Goal: Information Seeking & Learning: Check status

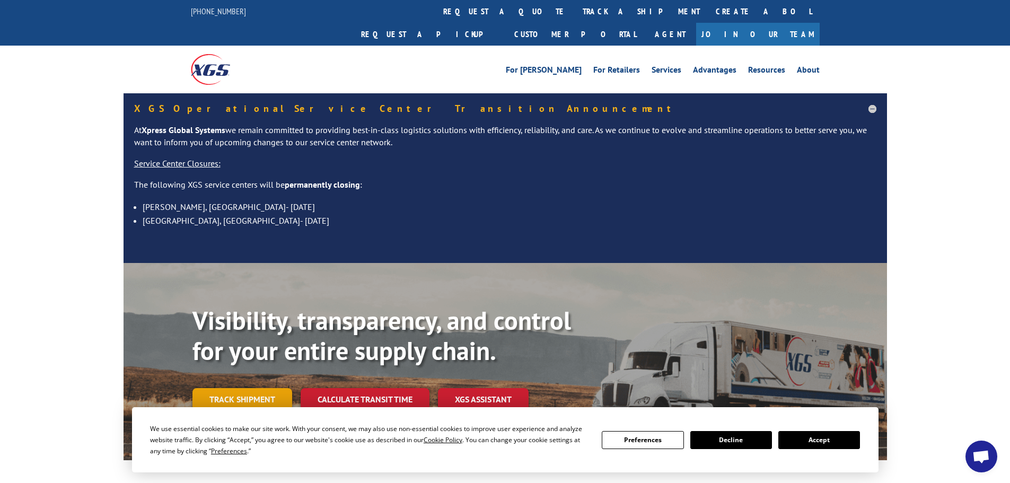
click at [230, 388] on link "Track shipment" at bounding box center [242, 399] width 100 height 22
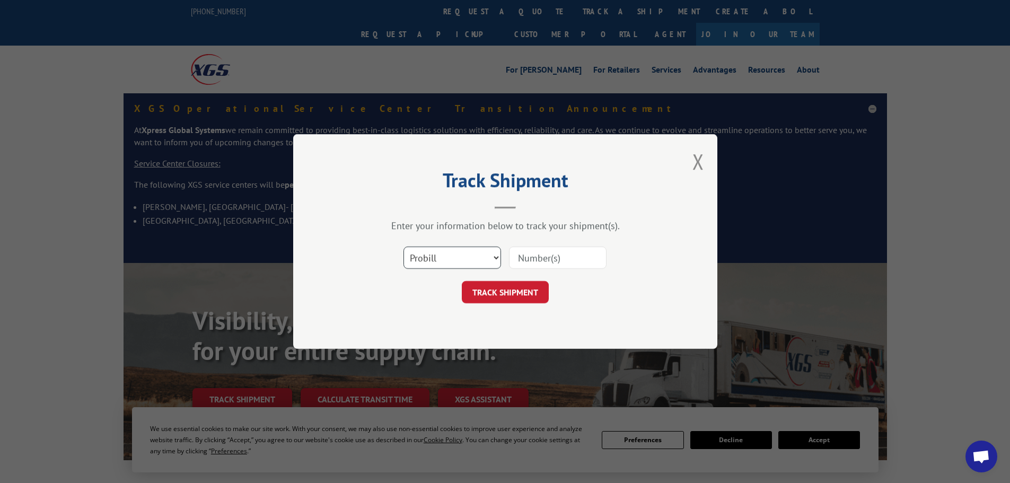
click at [428, 261] on select "Select category... Probill BOL PO" at bounding box center [453, 258] width 98 height 22
select select "bol"
click at [404, 247] on select "Select category... Probill BOL PO" at bounding box center [453, 258] width 98 height 22
paste input "5092447"
type input "5092447"
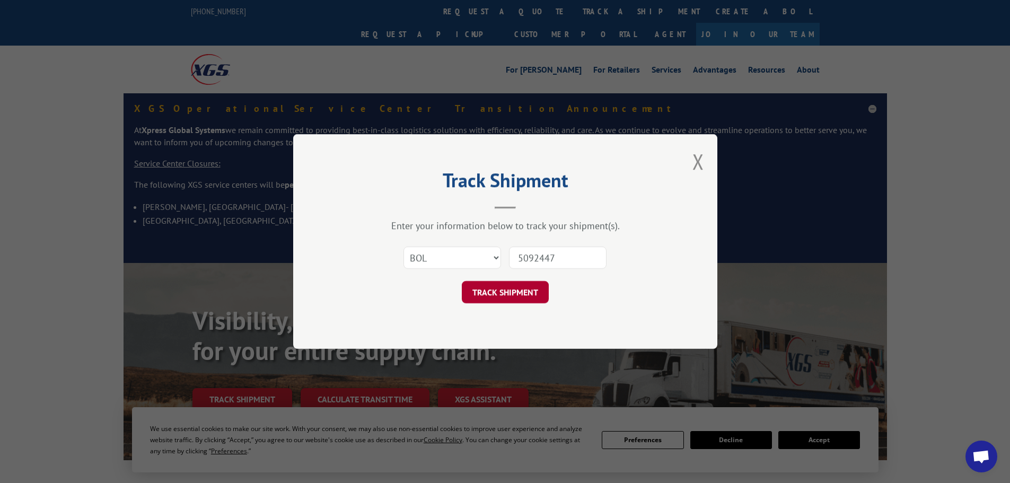
click at [511, 299] on button "TRACK SHIPMENT" at bounding box center [505, 292] width 87 height 22
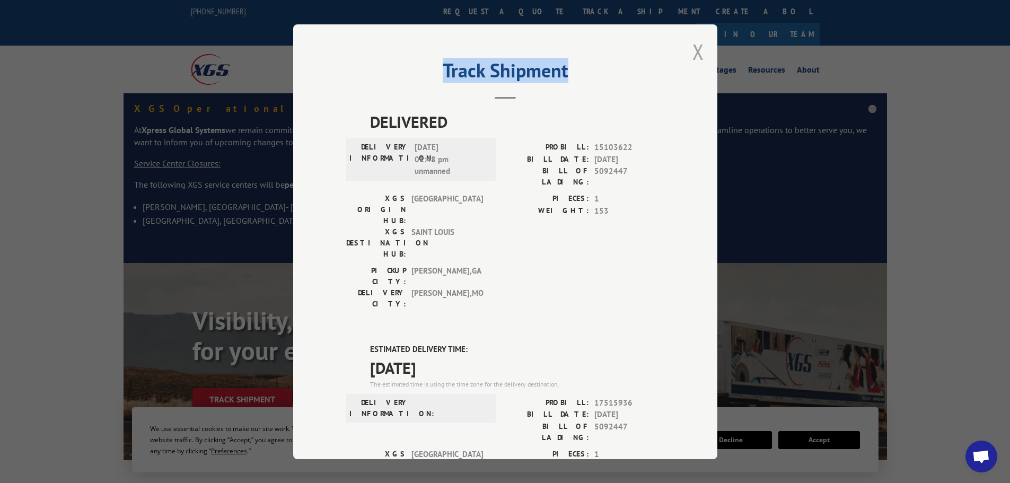
click at [688, 52] on div "Track Shipment DELIVERED DELIVERY INFORMATION: [DATE] 01:48 pm unmanned PROBILL…" at bounding box center [505, 241] width 424 height 435
click at [696, 57] on button "Close modal" at bounding box center [699, 52] width 12 height 28
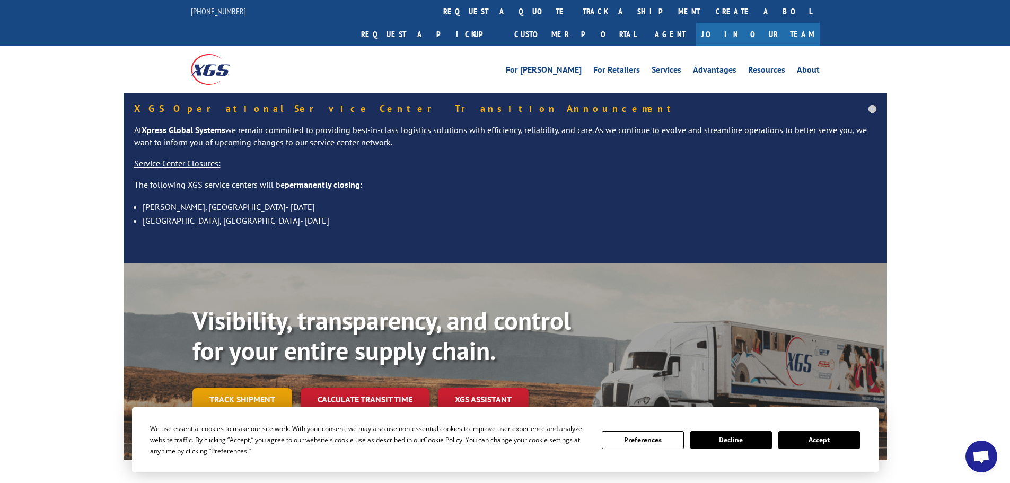
click at [238, 388] on link "Track shipment" at bounding box center [242, 399] width 100 height 22
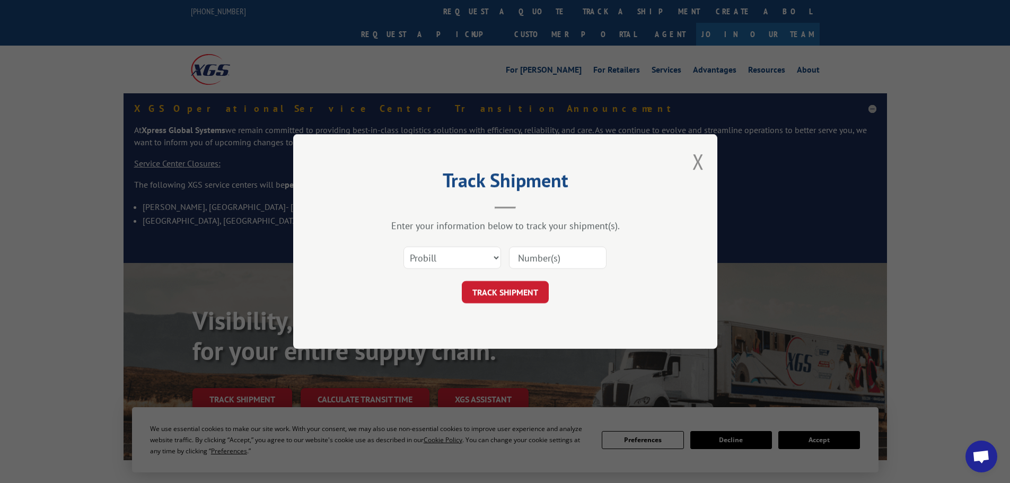
paste input "17515936"
type input "17515936"
click at [492, 297] on button "TRACK SHIPMENT" at bounding box center [505, 292] width 87 height 22
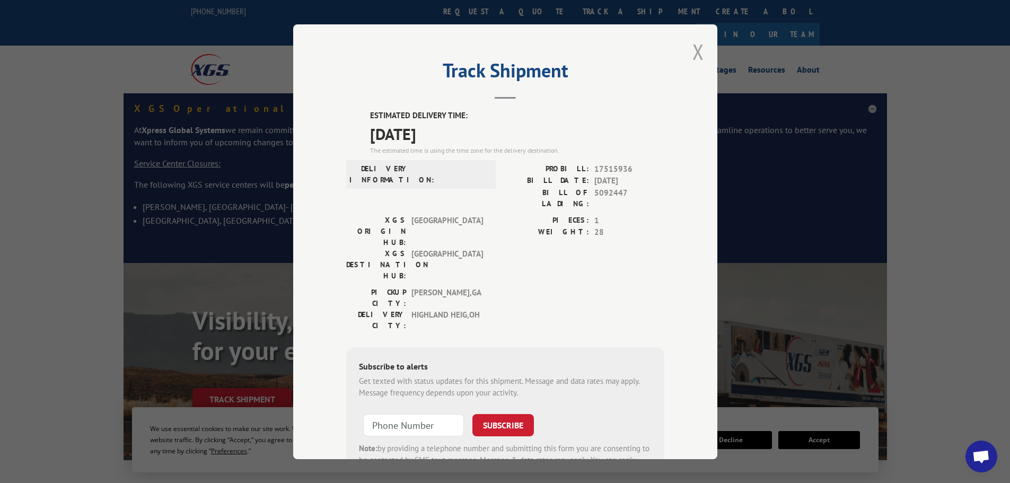
click at [696, 50] on button "Close modal" at bounding box center [699, 52] width 12 height 28
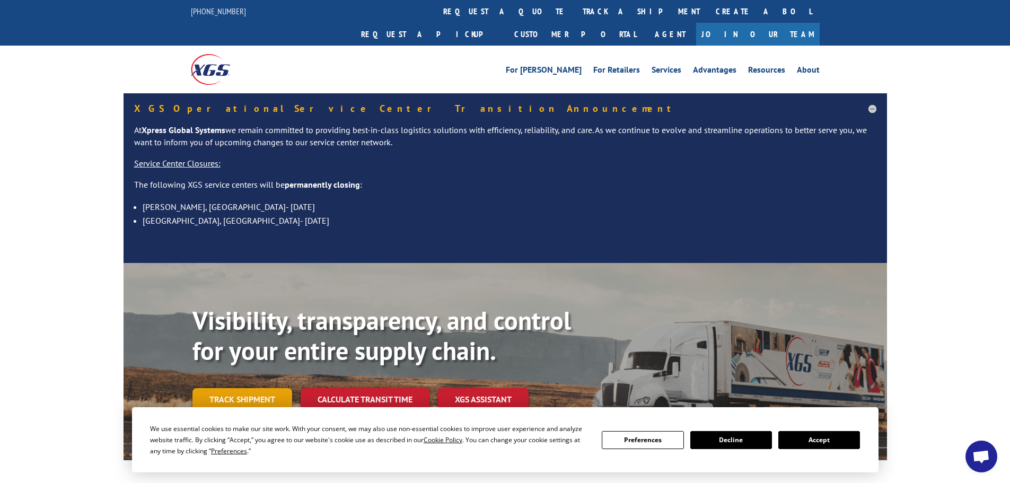
click at [238, 388] on link "Track shipment" at bounding box center [242, 399] width 100 height 22
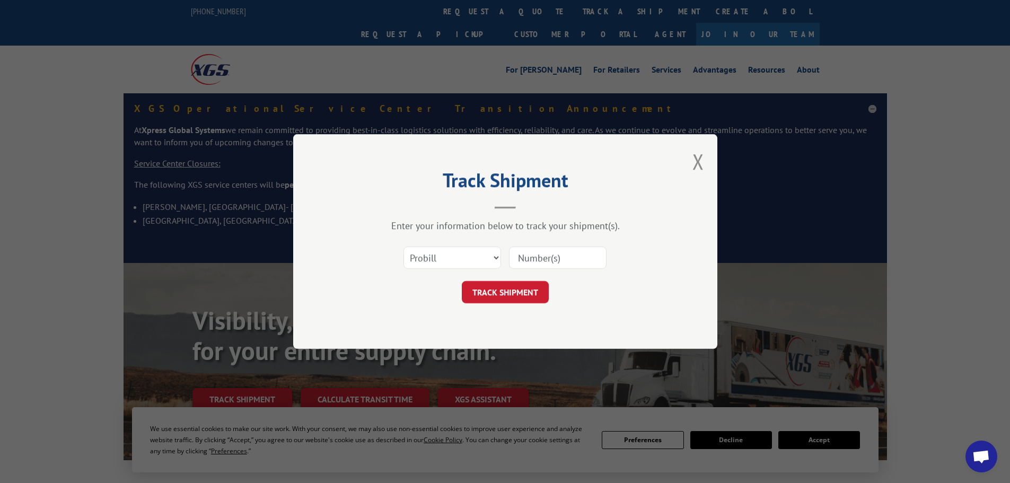
paste input "17259134"
type input "17259134"
click at [508, 290] on button "TRACK SHIPMENT" at bounding box center [505, 292] width 87 height 22
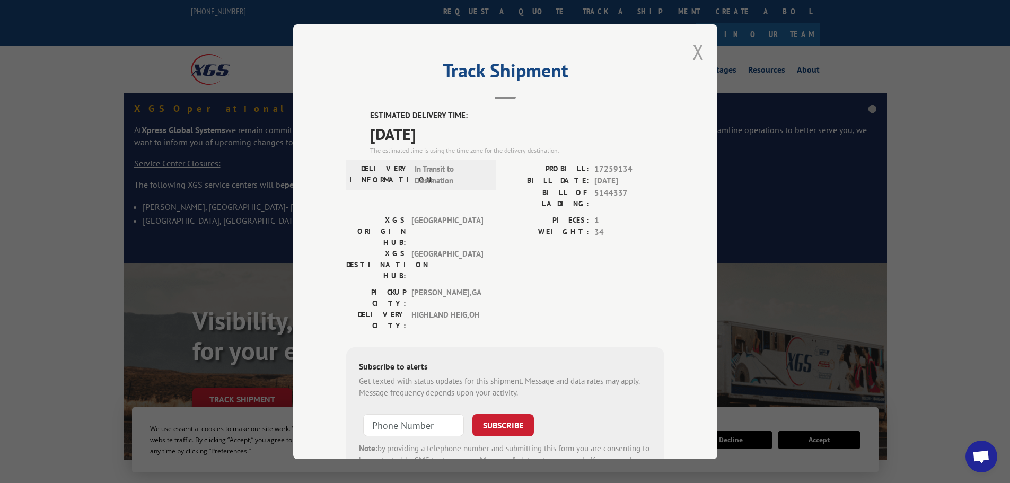
click at [693, 49] on button "Close modal" at bounding box center [699, 52] width 12 height 28
